Goal: Book appointment/travel/reservation

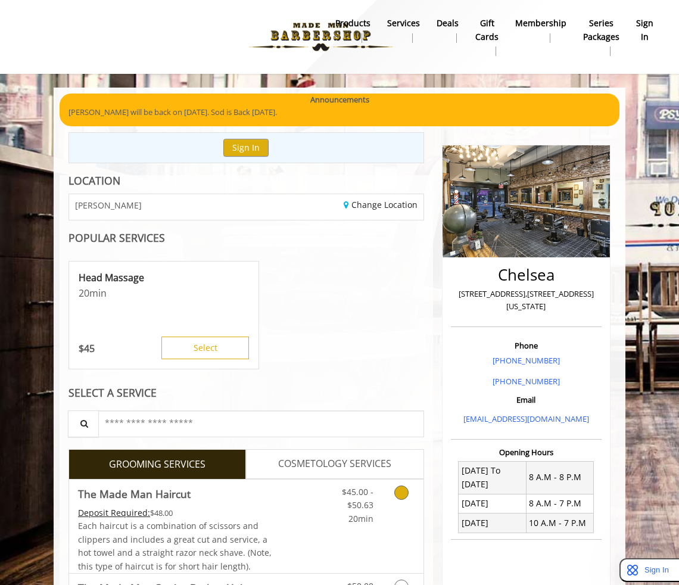
click at [335, 533] on div "$45.00 - $50.63 20min" at bounding box center [379, 527] width 89 height 94
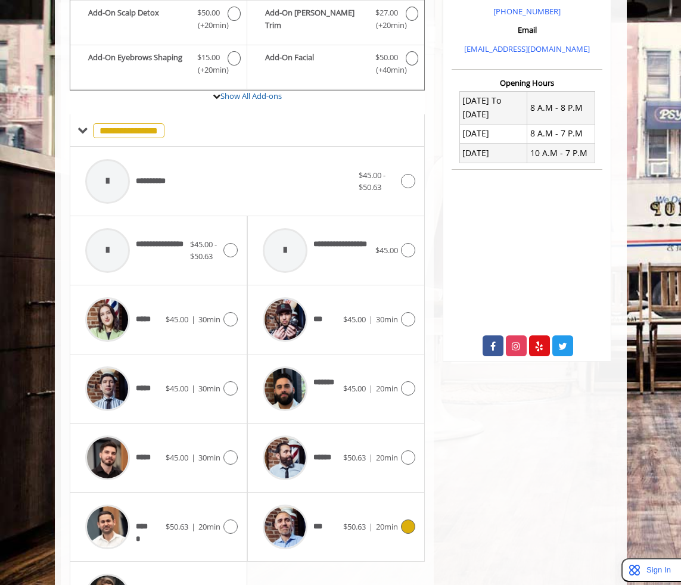
scroll to position [457, 0]
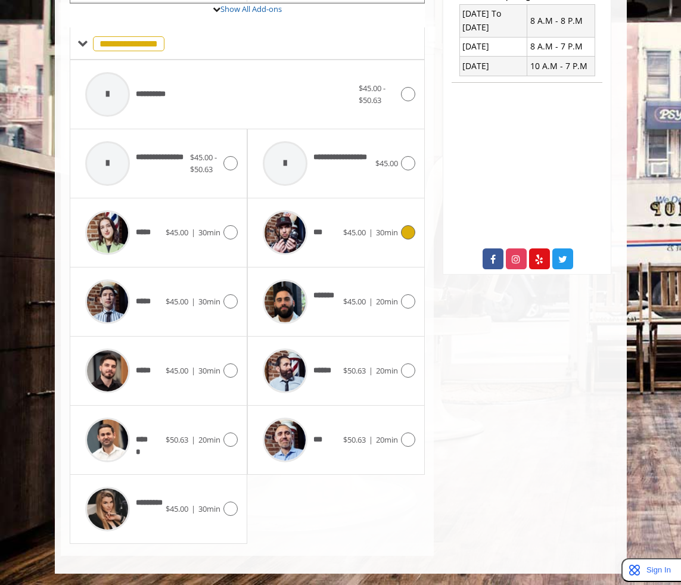
click at [374, 238] on span "$45.00 | 30min" at bounding box center [370, 232] width 55 height 13
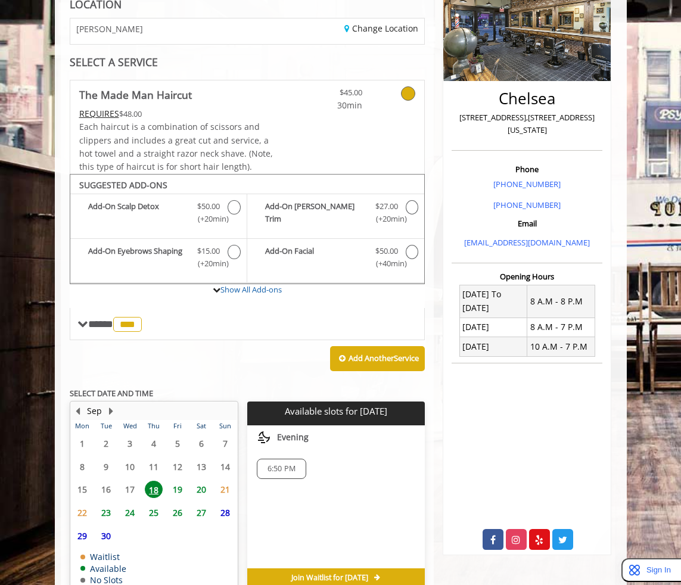
click at [178, 491] on span "19" at bounding box center [178, 489] width 18 height 17
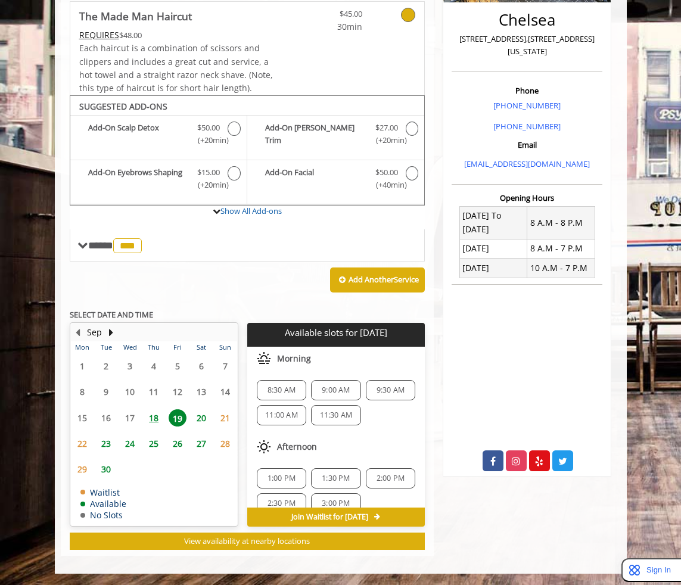
scroll to position [15, 0]
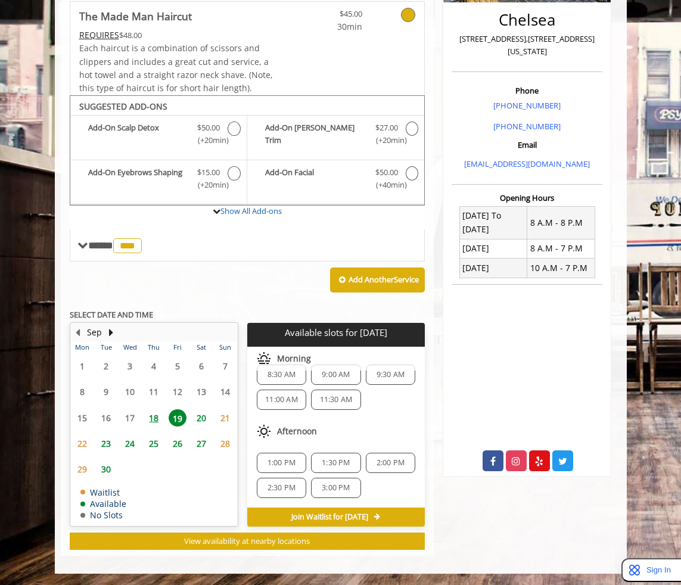
click at [338, 484] on span "3:00 PM" at bounding box center [336, 488] width 28 height 10
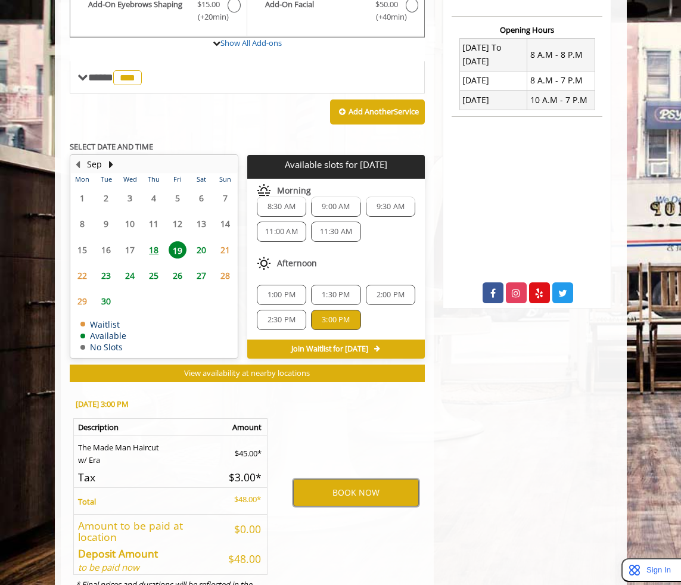
scroll to position [425, 0]
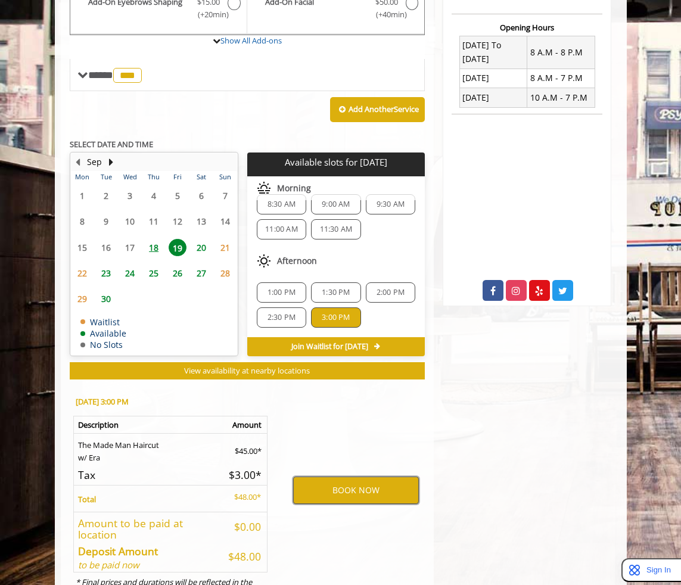
click at [373, 490] on button "BOOK NOW" at bounding box center [356, 490] width 126 height 27
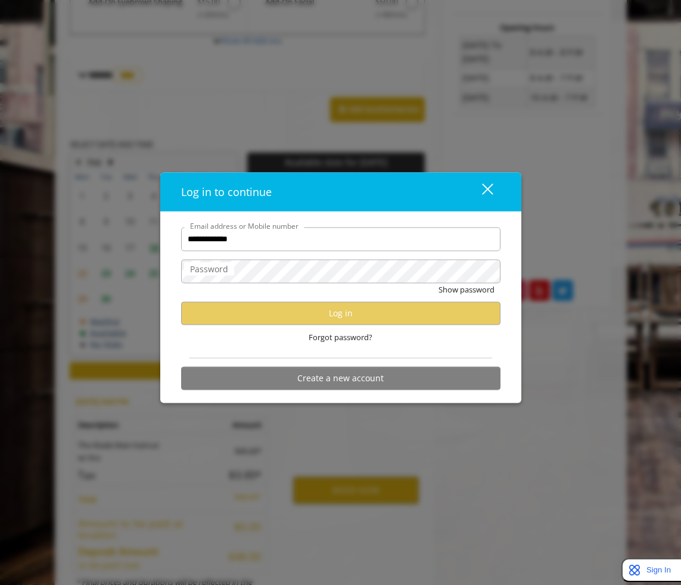
type input "**********"
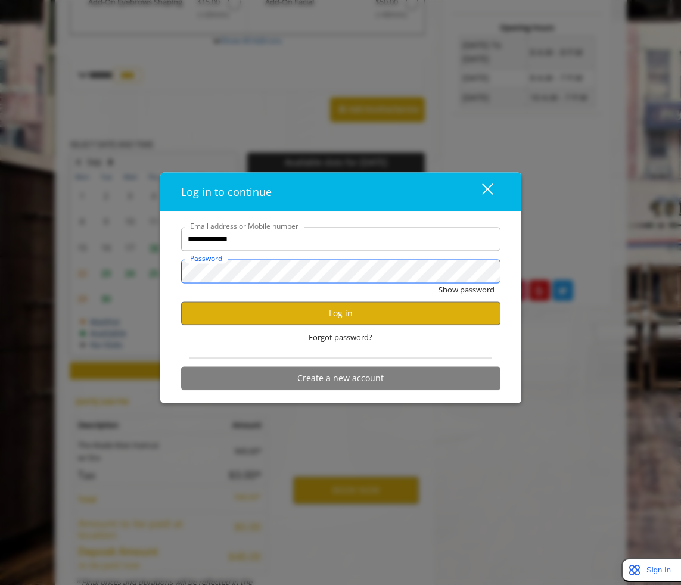
click at [438, 283] on button "Show password" at bounding box center [466, 289] width 56 height 13
click at [453, 285] on button "Hide password" at bounding box center [467, 289] width 53 height 13
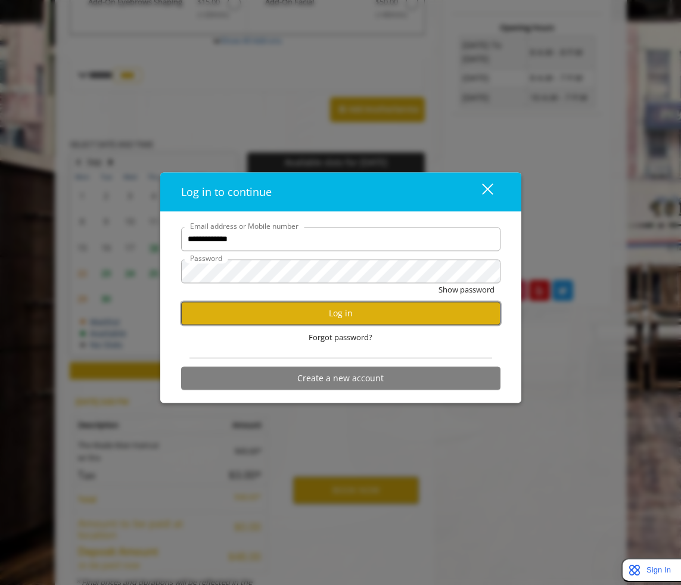
click at [351, 315] on button "Log in" at bounding box center [340, 312] width 319 height 23
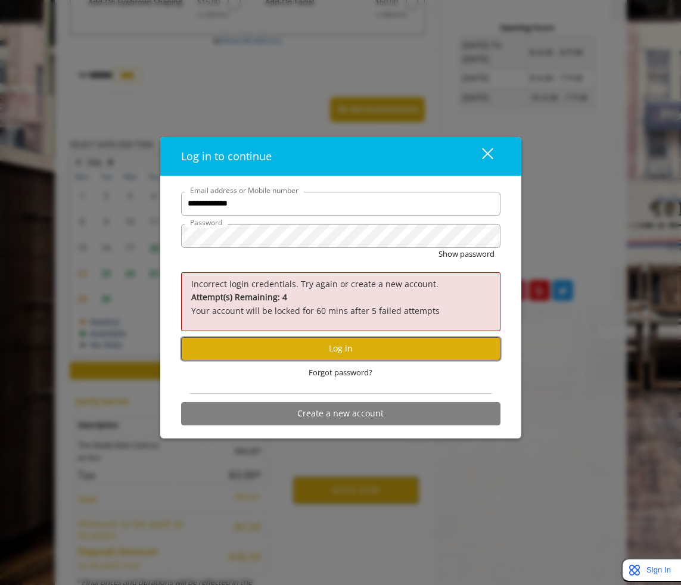
click at [334, 344] on button "Log in" at bounding box center [340, 348] width 319 height 23
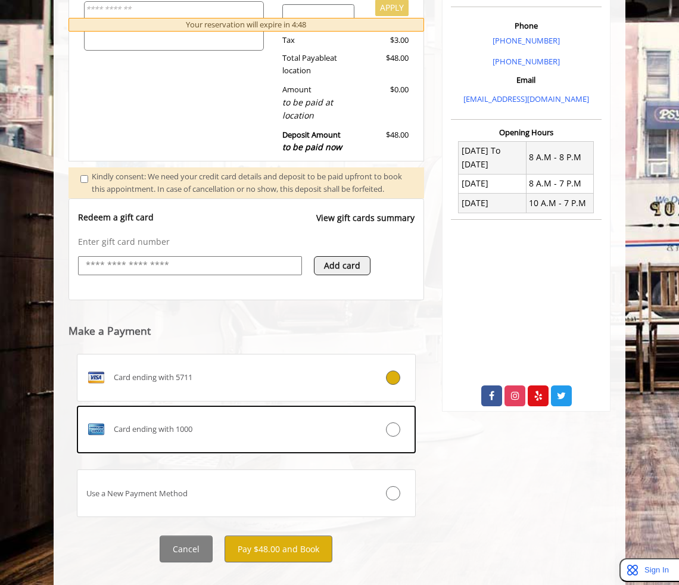
scroll to position [341, 0]
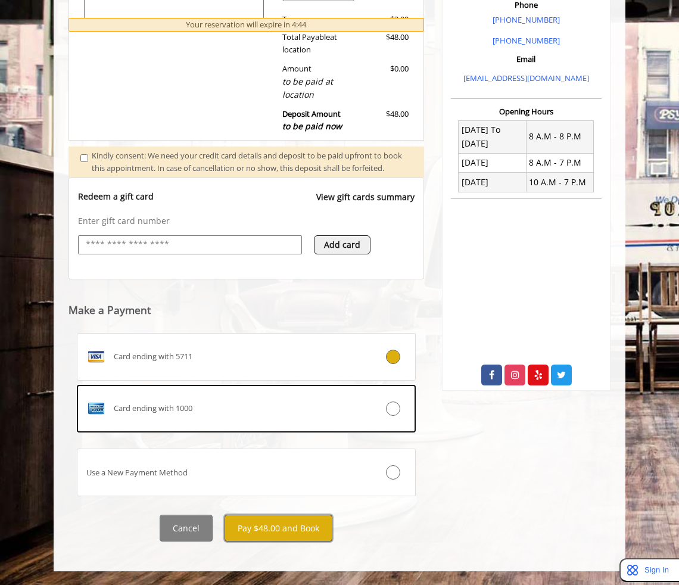
click at [307, 541] on button "Pay $48.00 and Book" at bounding box center [279, 528] width 108 height 27
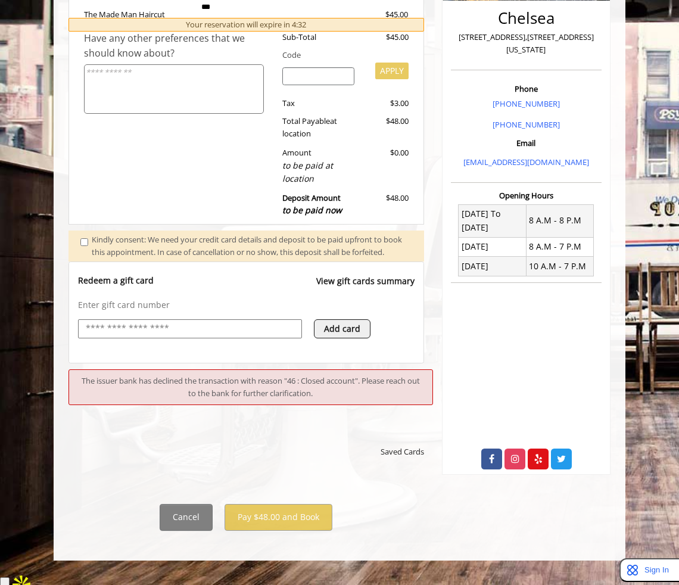
scroll to position [267, 0]
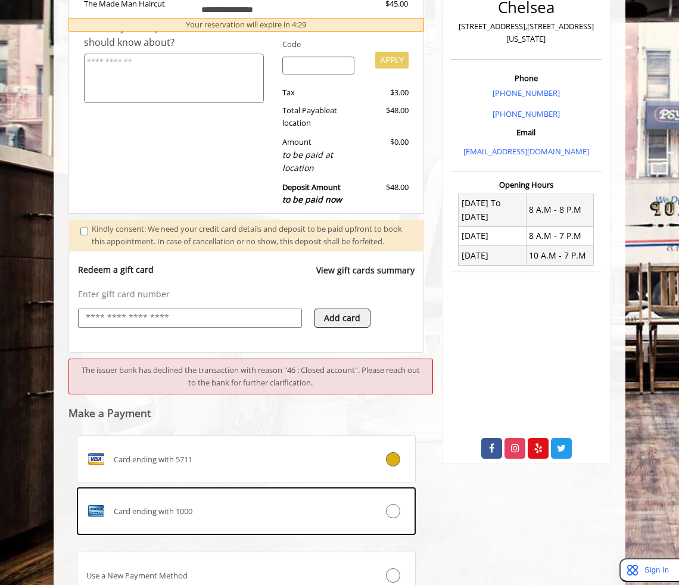
click at [229, 278] on div "Redeem a gift card View gift cards summary" at bounding box center [246, 276] width 337 height 24
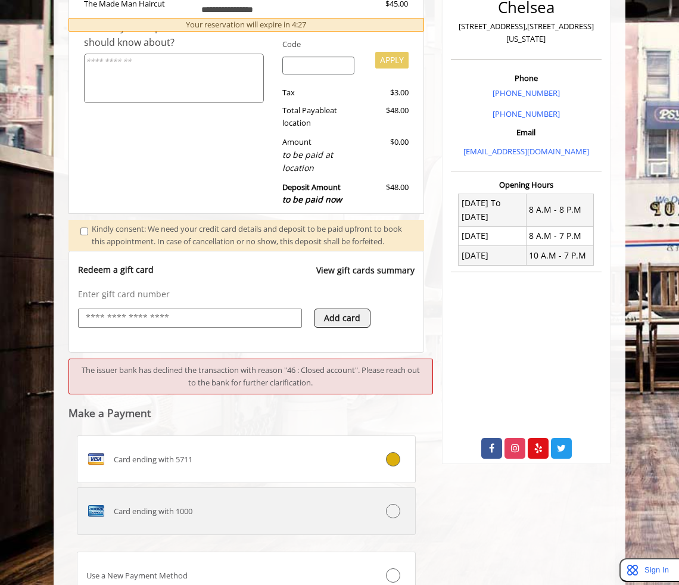
click at [172, 535] on label "Card ending with 1000" at bounding box center [246, 511] width 339 height 48
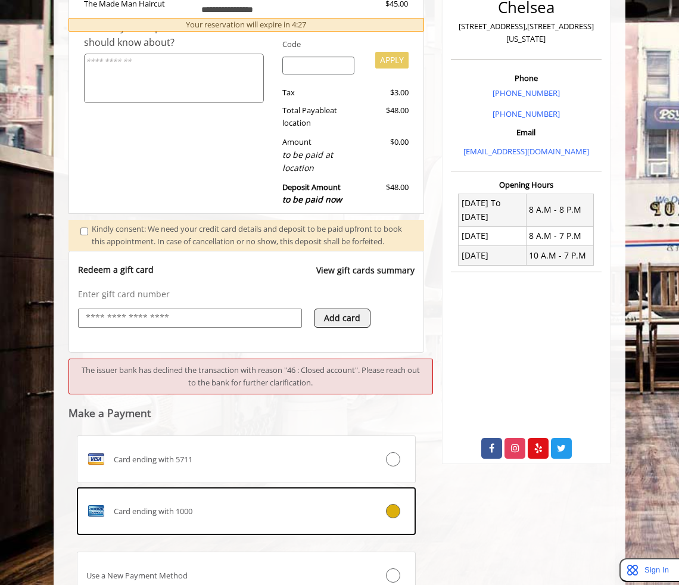
scroll to position [303, 0]
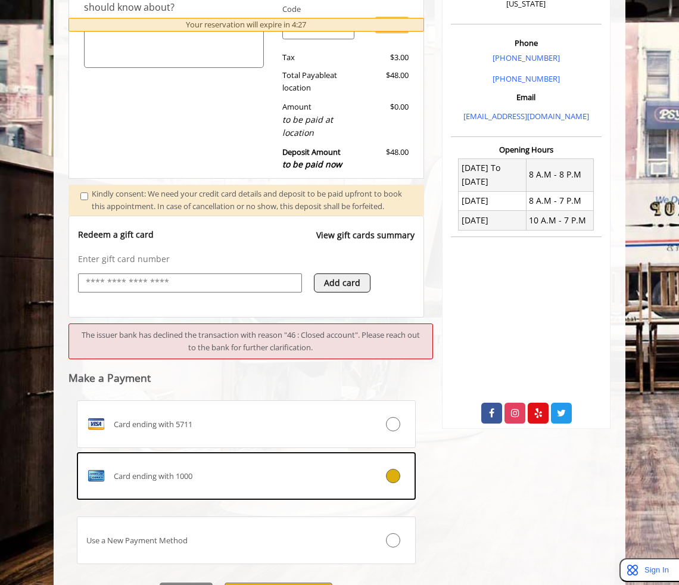
click at [172, 525] on div "Card ending with 5711 Card ending with 1000 Use a New Payment Method" at bounding box center [246, 484] width 339 height 168
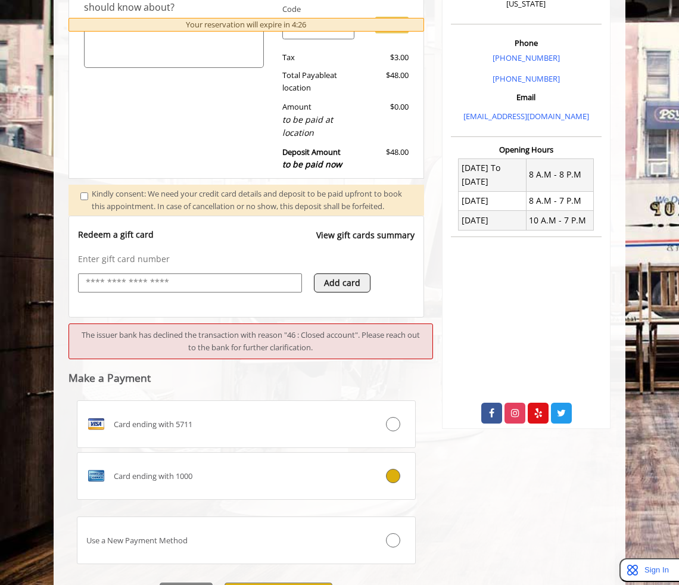
scroll to position [381, 0]
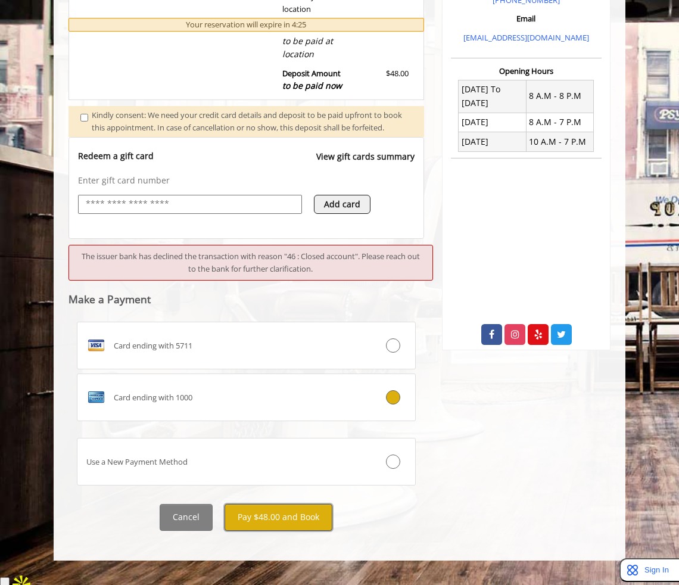
click at [270, 531] on button "Pay $48.00 and Book" at bounding box center [279, 517] width 108 height 27
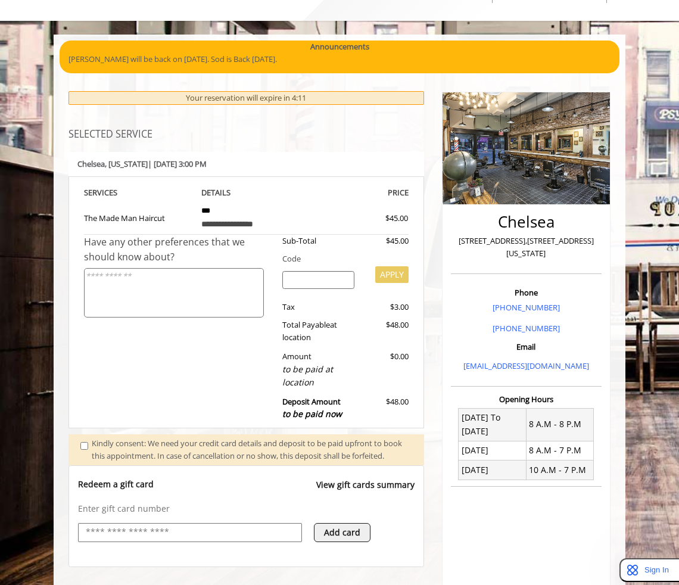
scroll to position [55, 0]
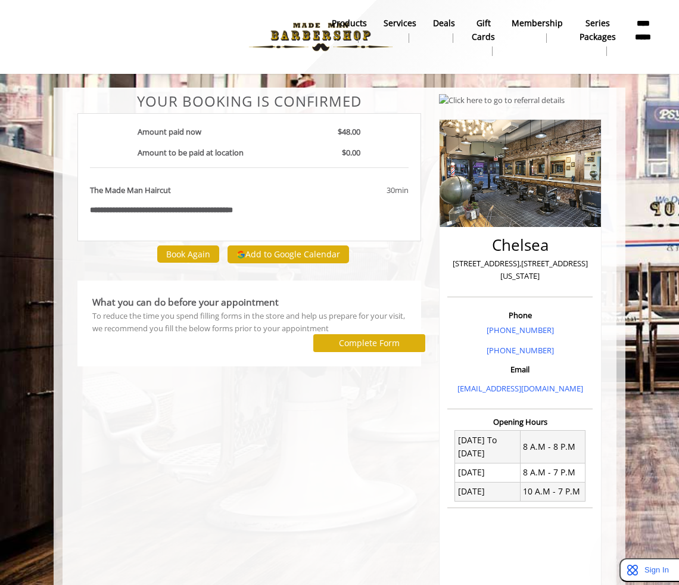
click at [424, 182] on div "**********" at bounding box center [250, 168] width 362 height 148
